Goal: Task Accomplishment & Management: Use online tool/utility

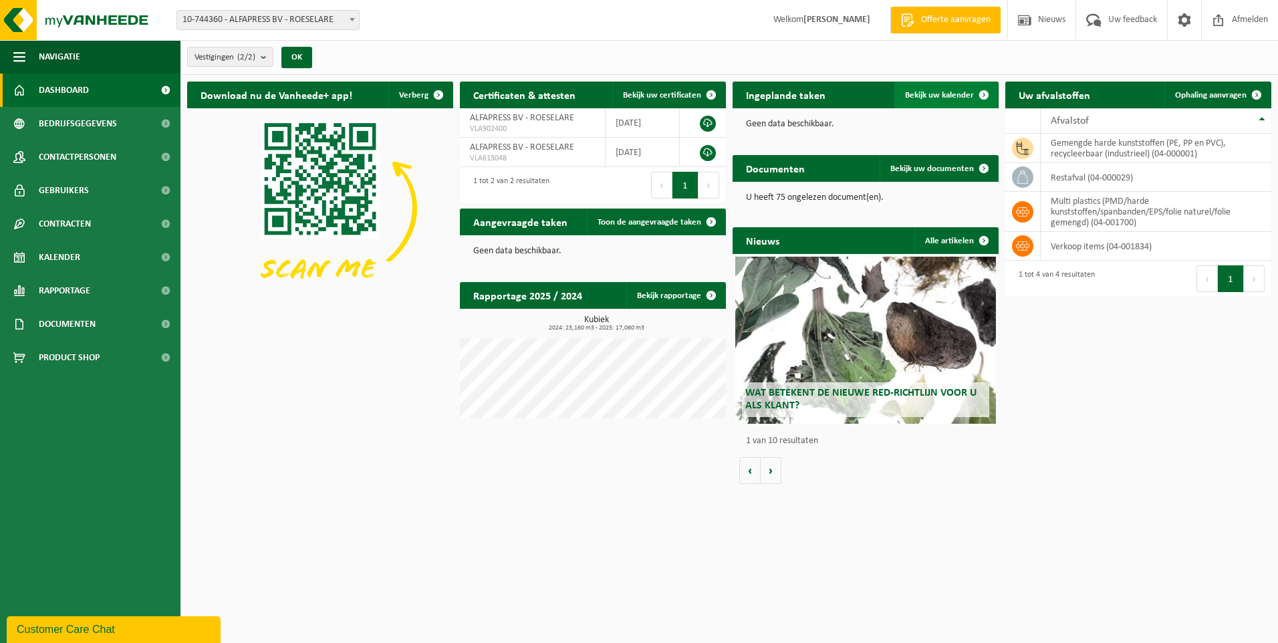
click at [934, 100] on link "Bekijk uw kalender" at bounding box center [945, 95] width 103 height 27
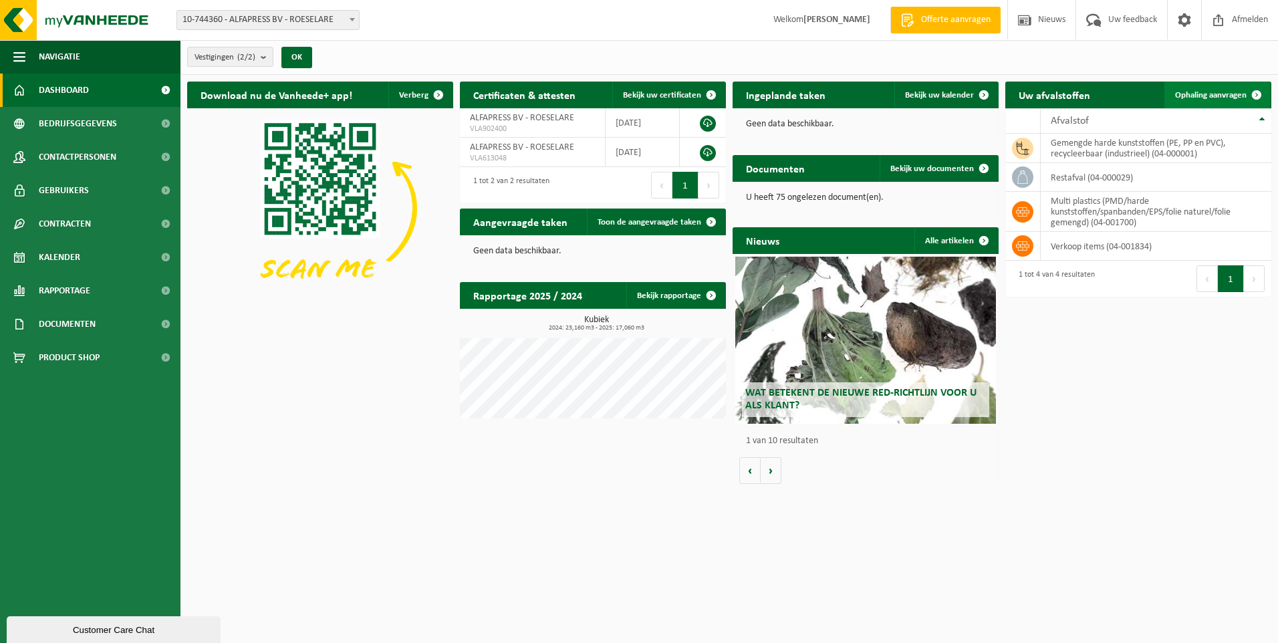
click at [1210, 92] on span "Ophaling aanvragen" at bounding box center [1211, 95] width 72 height 9
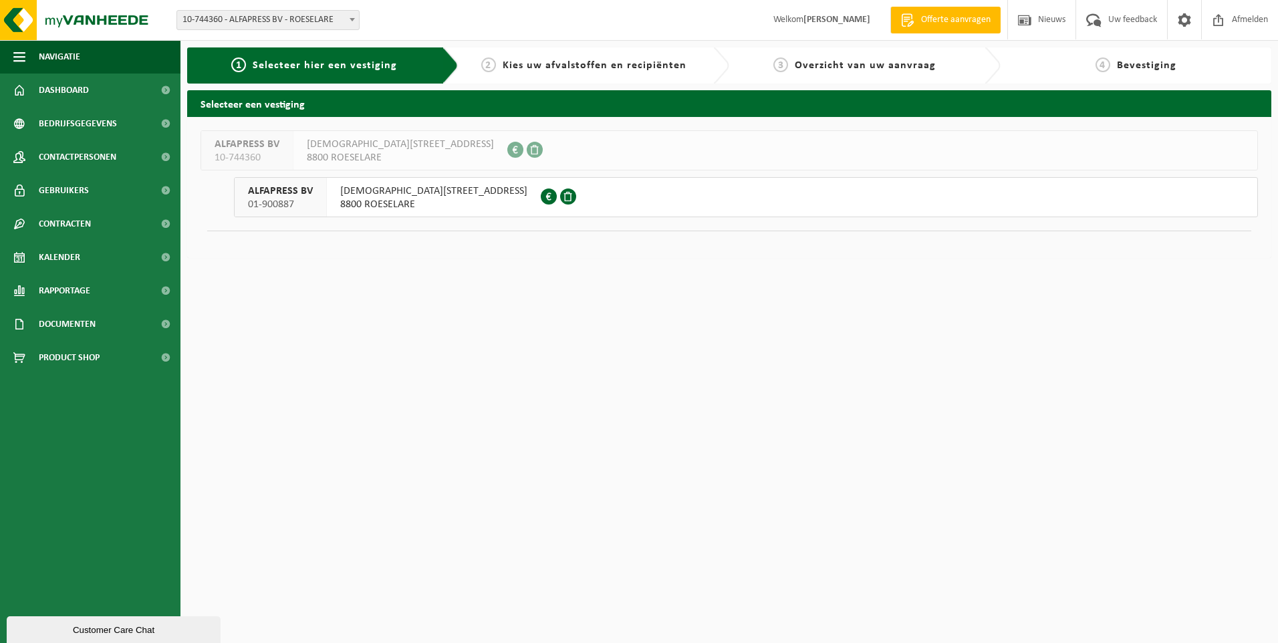
click at [400, 205] on span "8800 ROESELARE" at bounding box center [433, 204] width 187 height 13
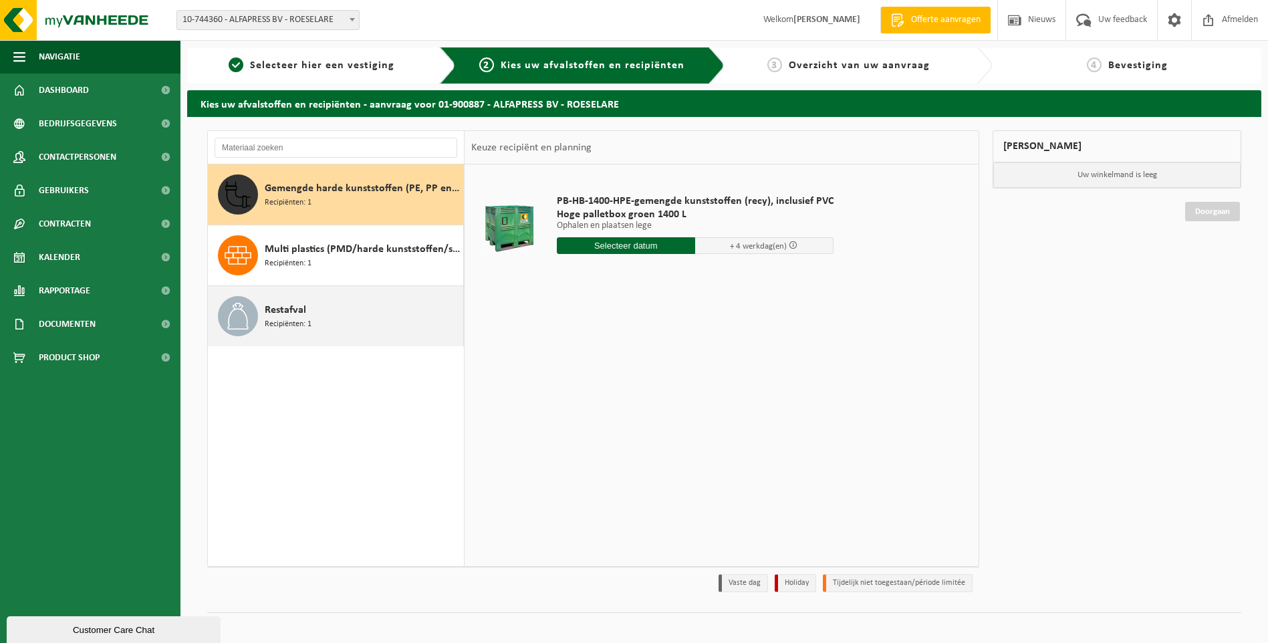
click at [293, 313] on span "Restafval" at bounding box center [285, 310] width 41 height 16
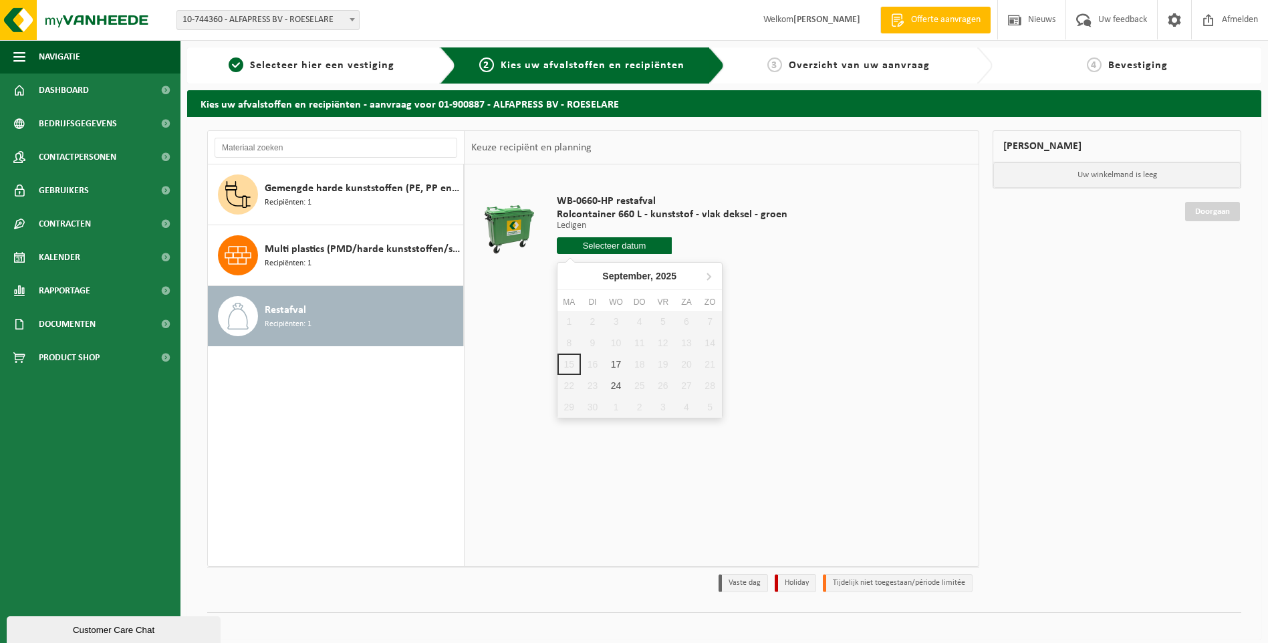
click at [644, 247] on input "text" at bounding box center [615, 245] width 116 height 17
click at [614, 363] on div "17" at bounding box center [615, 364] width 23 height 21
type input "Van 2025-09-17"
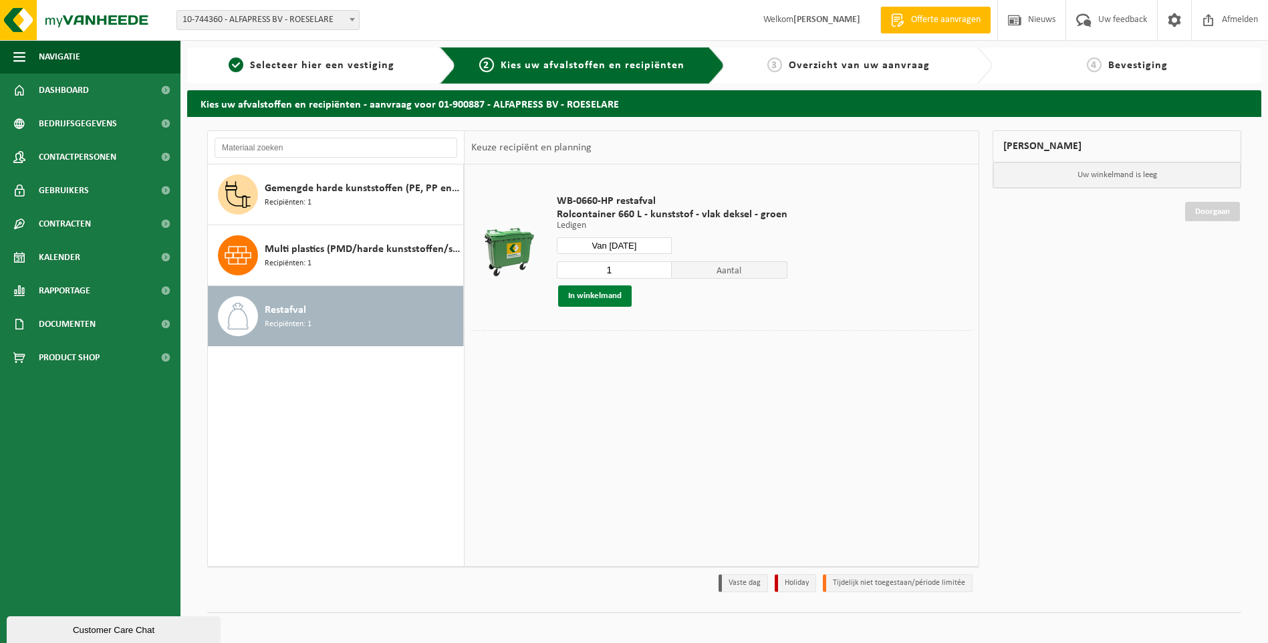
click at [601, 299] on button "In winkelmand" at bounding box center [595, 295] width 74 height 21
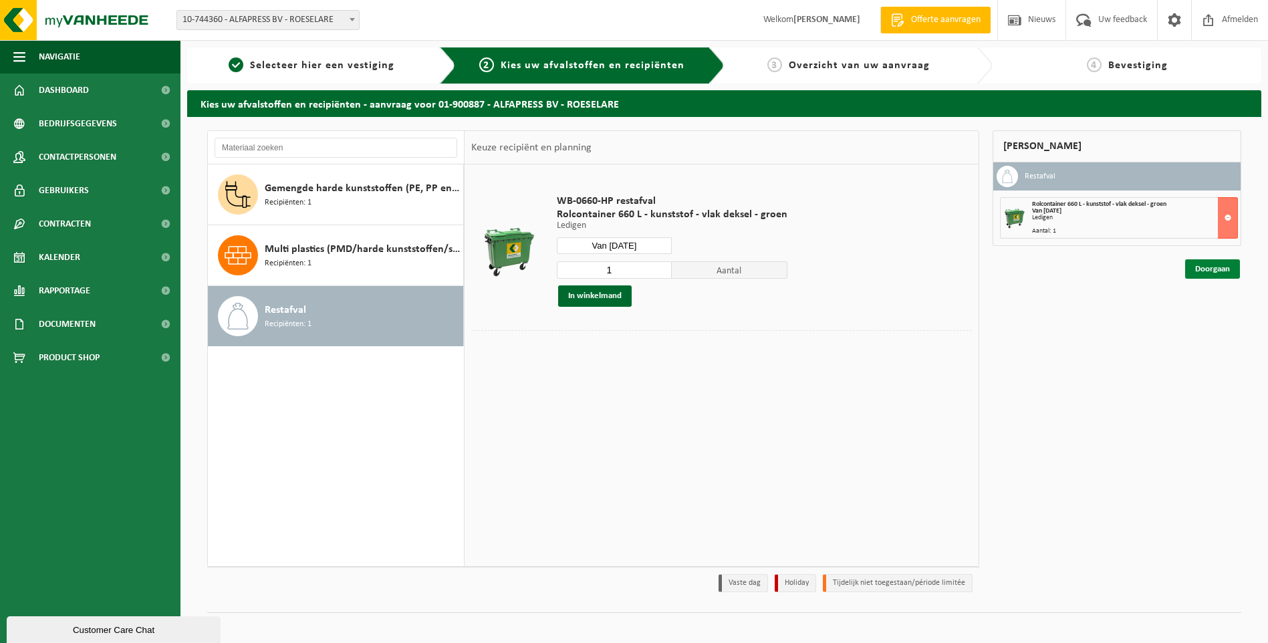
click at [1208, 269] on link "Doorgaan" at bounding box center [1212, 268] width 55 height 19
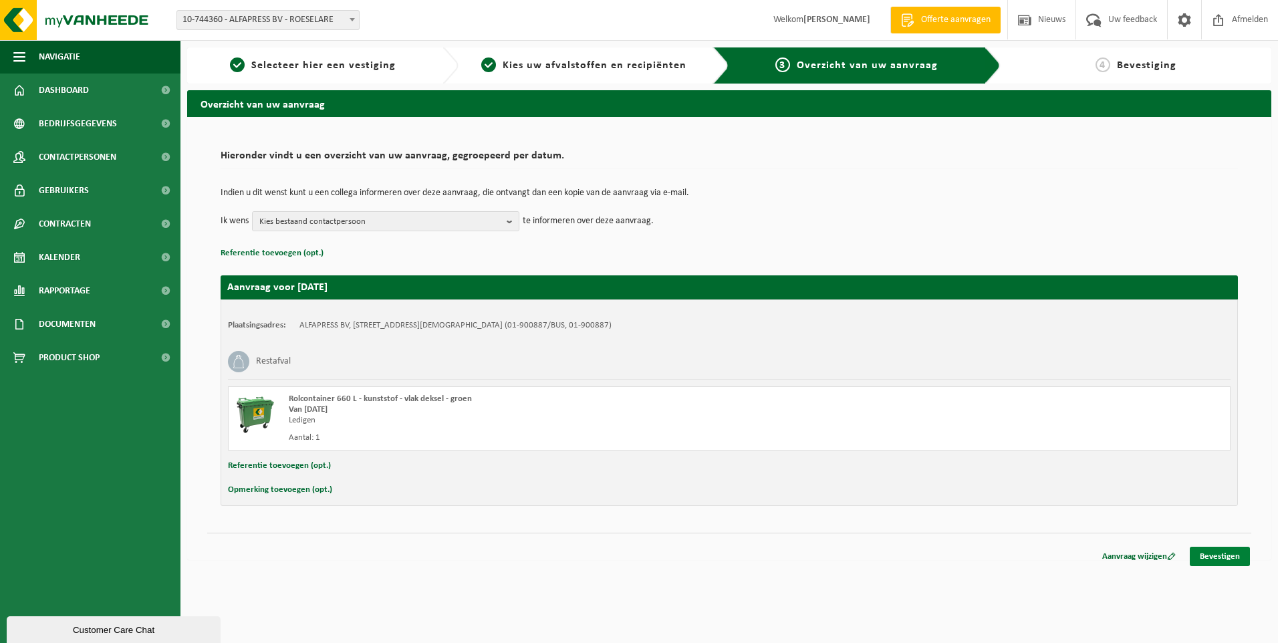
click at [1224, 549] on link "Bevestigen" at bounding box center [1220, 556] width 60 height 19
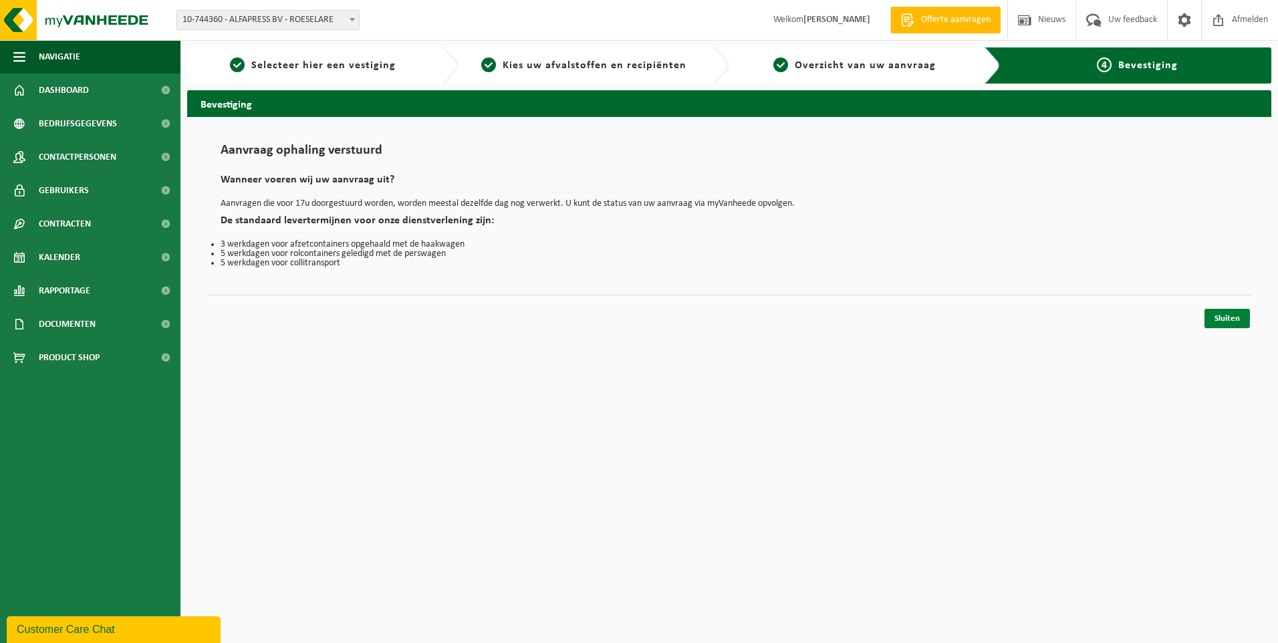
click at [1230, 316] on link "Sluiten" at bounding box center [1226, 318] width 45 height 19
